Goal: Find contact information: Find contact information

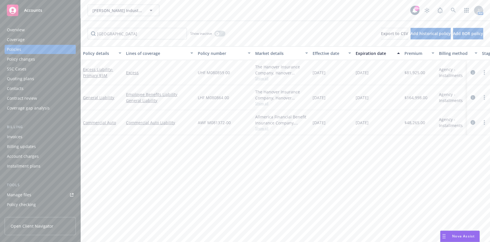
click at [48, 136] on div "Invoices" at bounding box center [40, 136] width 67 height 9
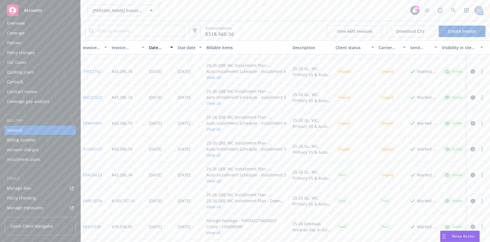
scroll to position [99, 0]
drag, startPoint x: 104, startPoint y: 175, endPoint x: 80, endPoint y: 176, distance: 23.9
click at [81, 176] on div "F3AC6A29" at bounding box center [95, 175] width 29 height 26
copy link "F3AC6A29"
click at [106, 14] on button "[PERSON_NAME] Industrial Products, Inc." at bounding box center [124, 10] width 72 height 11
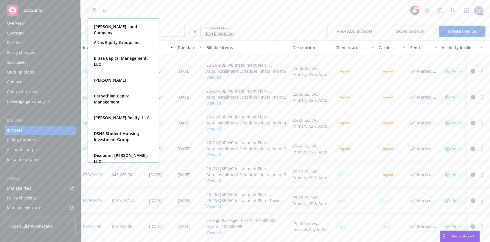
type input "altus"
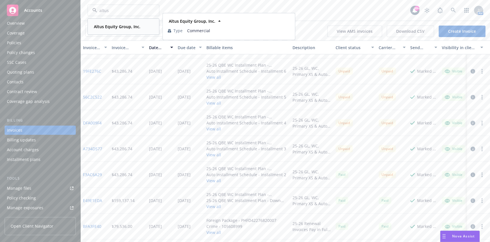
click at [117, 28] on strong "Altus Equity Group, Inc." at bounding box center [117, 26] width 47 height 5
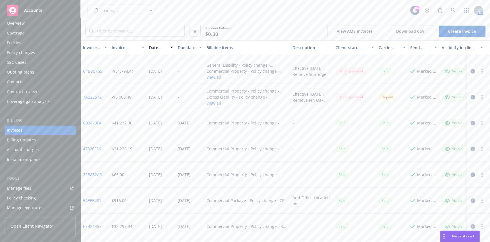
click at [28, 42] on div "Policies" at bounding box center [40, 42] width 67 height 9
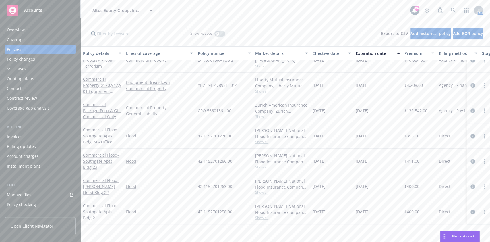
scroll to position [335, 0]
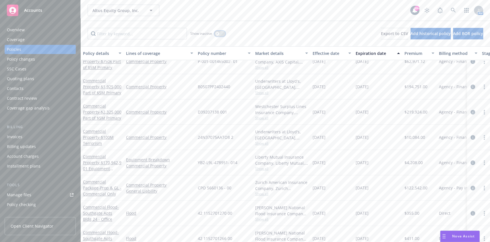
click at [219, 35] on div "button" at bounding box center [217, 34] width 4 height 4
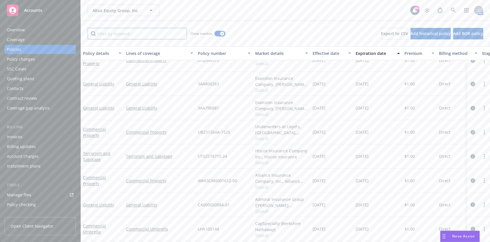
click at [153, 34] on input "Filter by keyword..." at bounding box center [137, 33] width 99 height 11
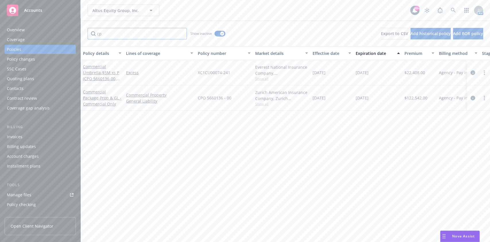
type input "c"
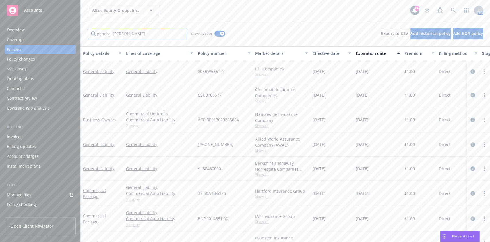
type input "general [PERSON_NAME]"
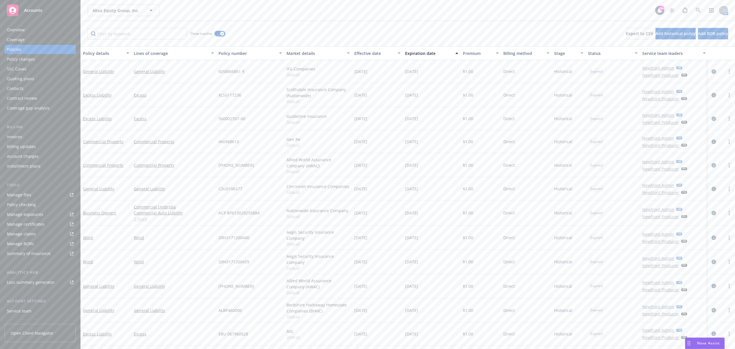
click at [490, 242] on div "Nova Assist" at bounding box center [709, 342] width 32 height 5
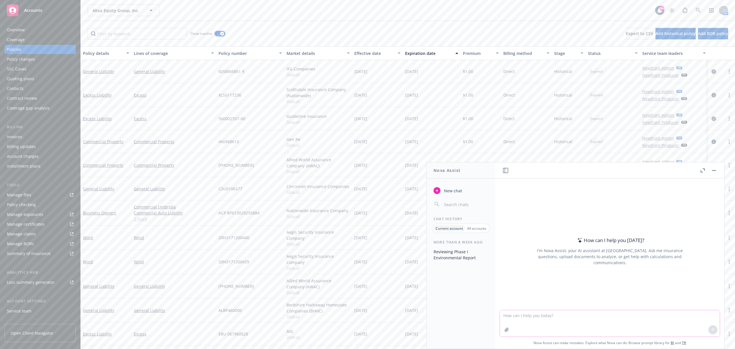
click at [490, 242] on textarea at bounding box center [610, 323] width 220 height 26
type textarea "What's the Hartford's Loss run request email"
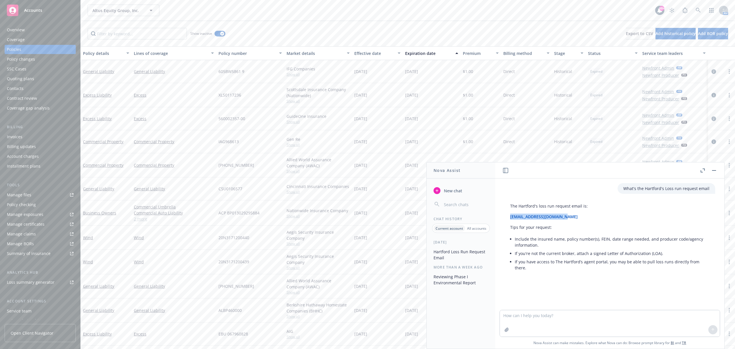
drag, startPoint x: 569, startPoint y: 217, endPoint x: 510, endPoint y: 220, distance: 59.8
click at [490, 220] on div "The Hartford's loss run request email is: [EMAIL_ADDRESS][DOMAIN_NAME] Tips for…" at bounding box center [610, 238] width 211 height 74
copy link "[EMAIL_ADDRESS][DOMAIN_NAME]"
click at [490, 242] on textarea at bounding box center [610, 323] width 220 height 26
type textarea "Provide Travelers and nationwide contacts as well"
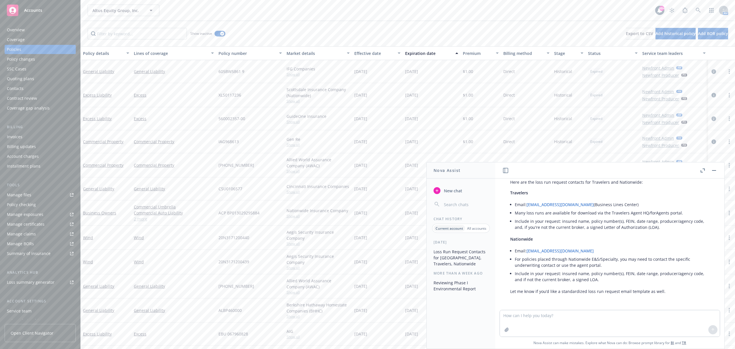
scroll to position [122, 0]
drag, startPoint x: 605, startPoint y: 248, endPoint x: 527, endPoint y: 252, distance: 77.7
click at [490, 242] on li "Email: [EMAIL_ADDRESS][DOMAIN_NAME]" at bounding box center [612, 250] width 195 height 8
copy link "[EMAIL_ADDRESS][DOMAIN_NAME]"
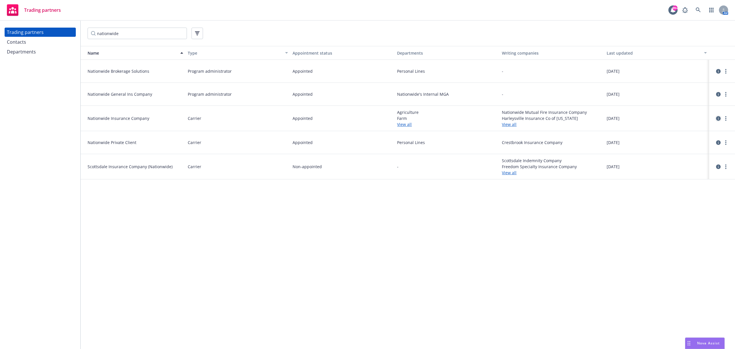
type input "nationwide"
click at [718, 120] on icon "circleInformation" at bounding box center [718, 118] width 5 height 5
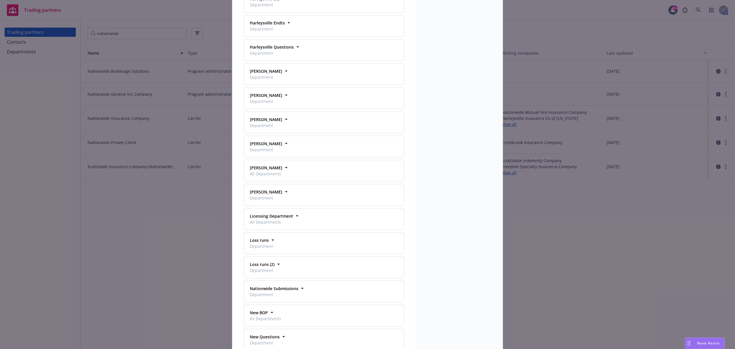
scroll to position [843, 0]
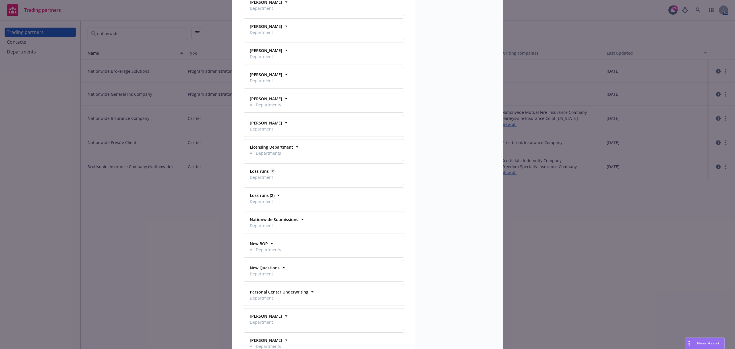
click at [272, 172] on icon at bounding box center [273, 171] width 2 height 1
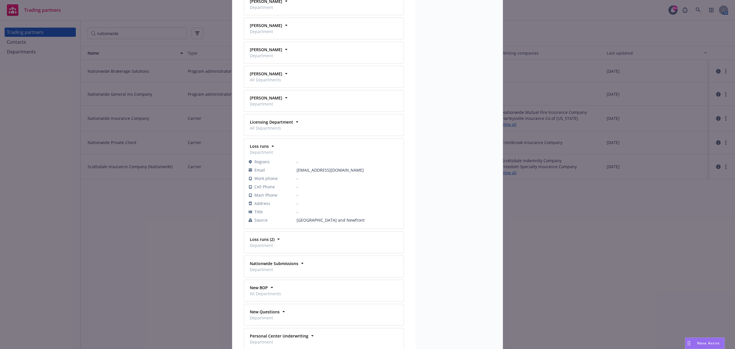
scroll to position [881, 0]
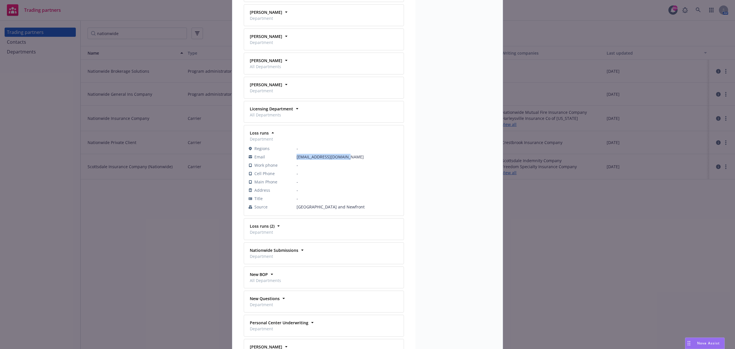
drag, startPoint x: 350, startPoint y: 163, endPoint x: 294, endPoint y: 162, distance: 56.3
click at [297, 160] on span "lossruns@nationwide.com" at bounding box center [348, 157] width 103 height 6
copy span "lossruns@nationwide.com"
